Goal: Task Accomplishment & Management: Use online tool/utility

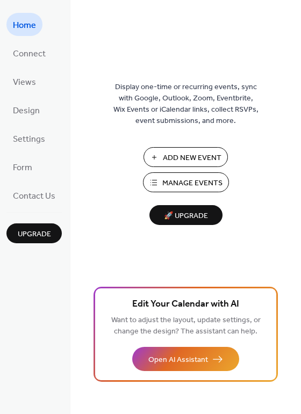
click at [176, 184] on span "Manage Events" at bounding box center [192, 183] width 60 height 11
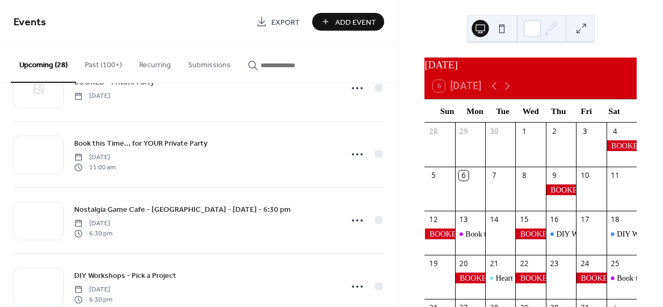
scroll to position [716, 0]
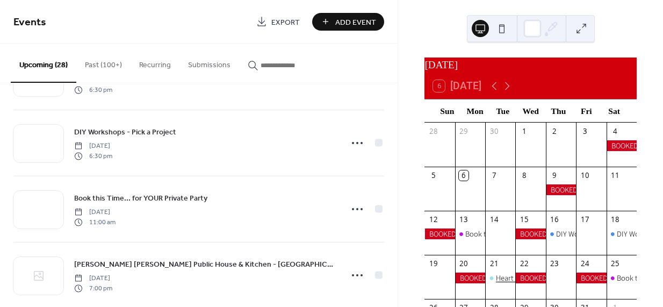
click at [505, 282] on div "Heart Testing" at bounding box center [517, 277] width 42 height 11
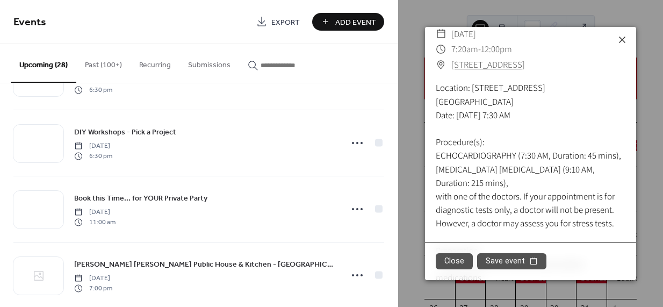
scroll to position [0, 0]
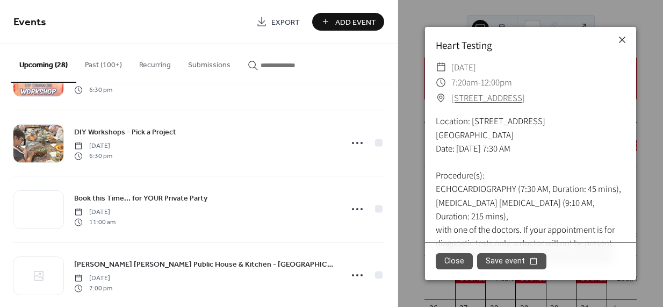
click at [265, 66] on input "button" at bounding box center [292, 65] width 64 height 11
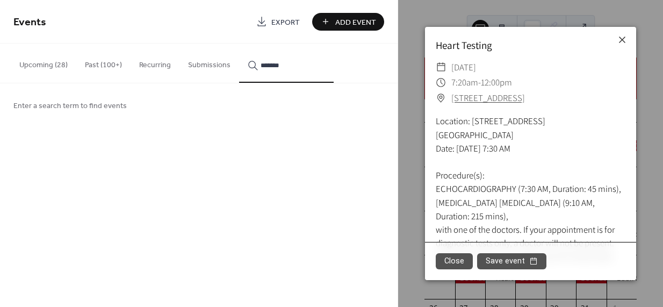
click at [239, 43] on button "*******" at bounding box center [286, 62] width 95 height 39
type input "**********"
click at [623, 38] on icon at bounding box center [621, 39] width 13 height 13
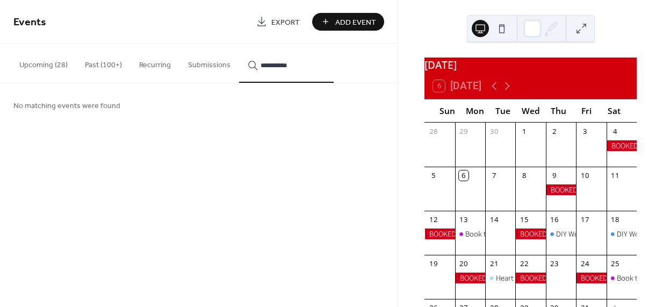
click at [622, 40] on div "October 2025 6 Today Sun Mon Tue Wed Thu Fri Sat 28 29 30 1 2 3 4 5 6 7 8 9 10 …" at bounding box center [530, 153] width 265 height 307
click at [620, 42] on div "October 2025 6 Today Sun Mon Tue Wed Thu Fri Sat 28 29 30 1 2 3 4 5 6 7 8 9 10 …" at bounding box center [530, 153] width 265 height 307
click at [454, 263] on div "19" at bounding box center [439, 264] width 30 height 18
click at [620, 41] on div "October 2025 6 Today Sun Mon Tue Wed Thu Fri Sat 28 29 30 1 2 3 4 5 6 7 8 9 10 …" at bounding box center [530, 153] width 265 height 307
